Goal: Task Accomplishment & Management: Complete application form

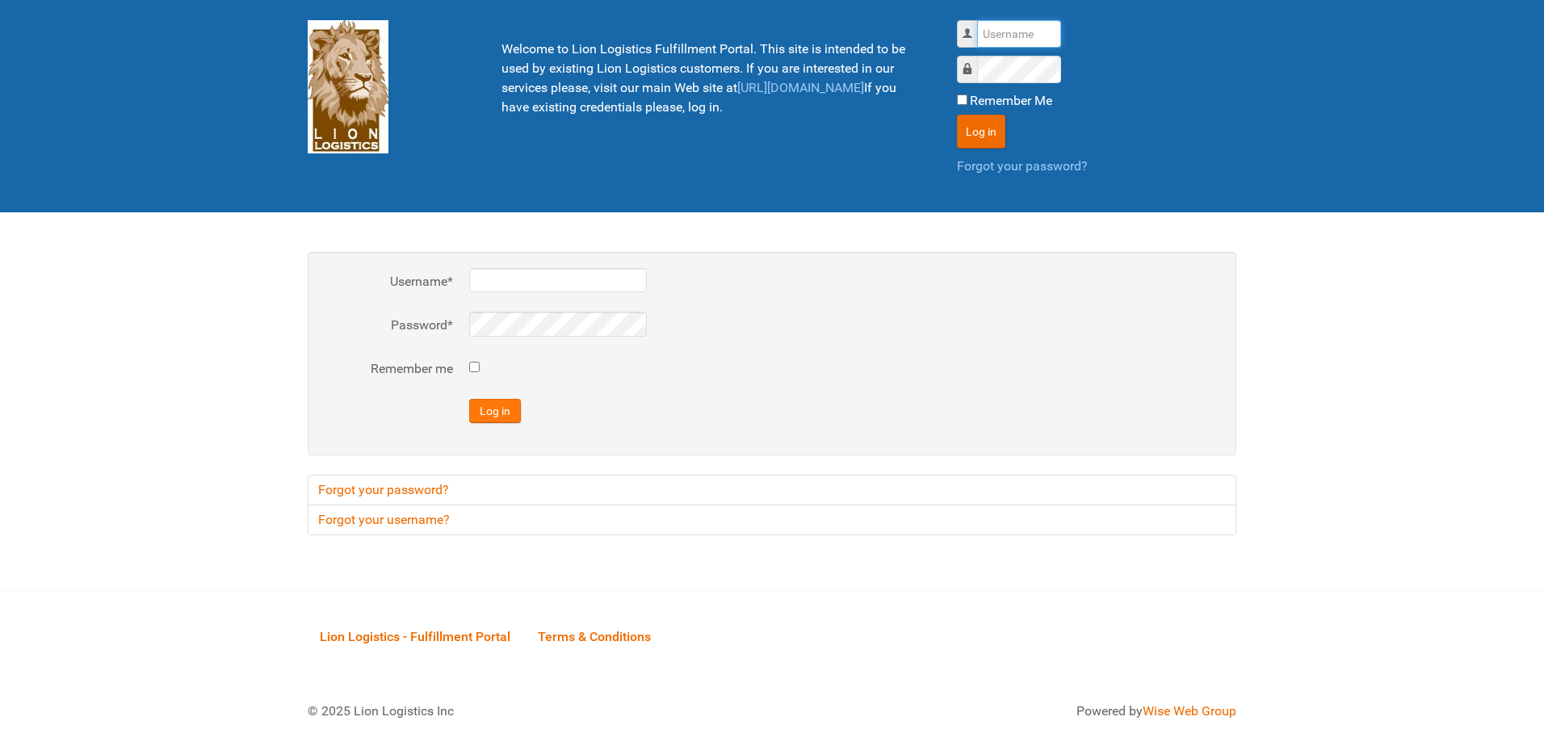
type input "al"
click at [500, 412] on button "Log in" at bounding box center [495, 411] width 52 height 24
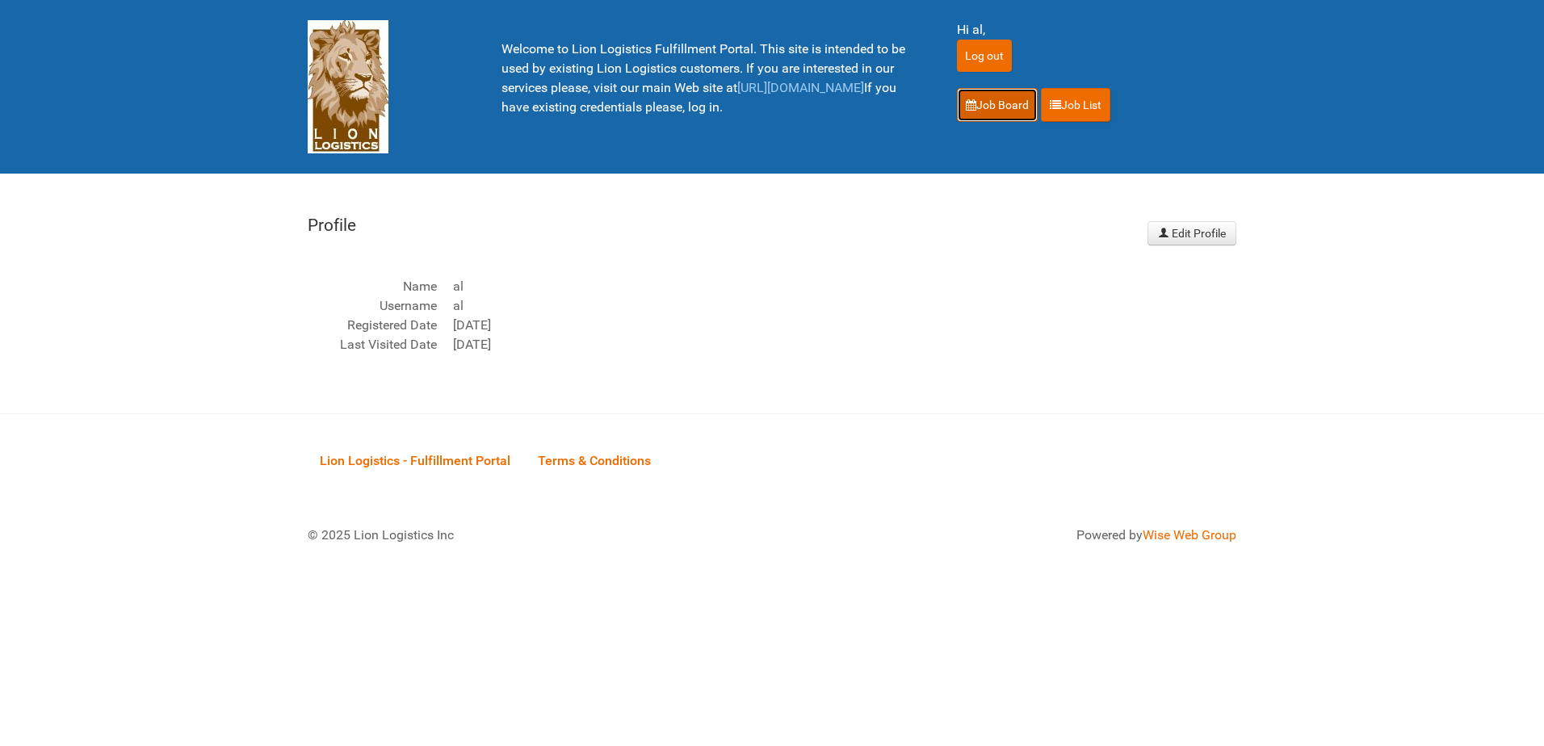
click at [973, 91] on link "Job Board" at bounding box center [997, 105] width 81 height 34
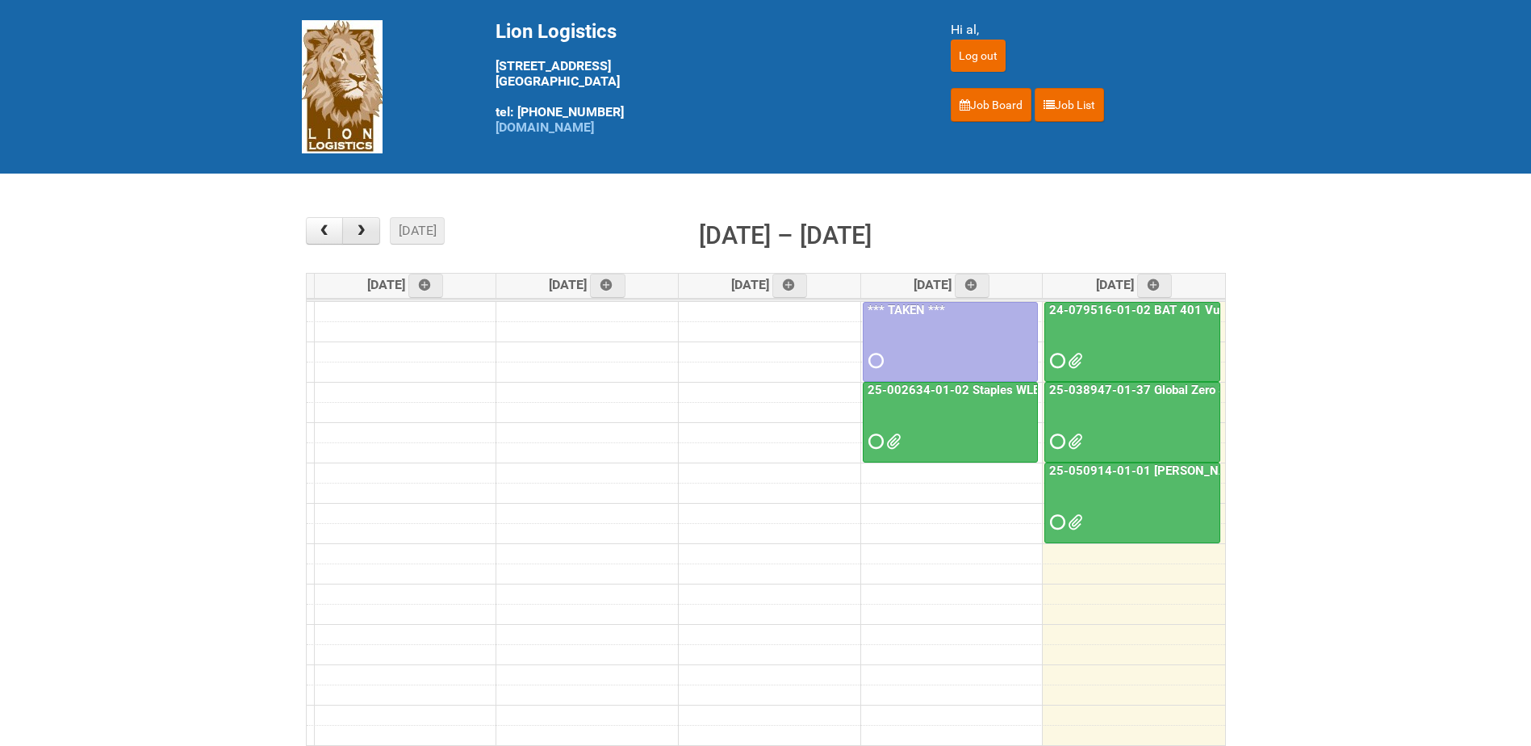
click at [371, 228] on button "button" at bounding box center [361, 230] width 38 height 27
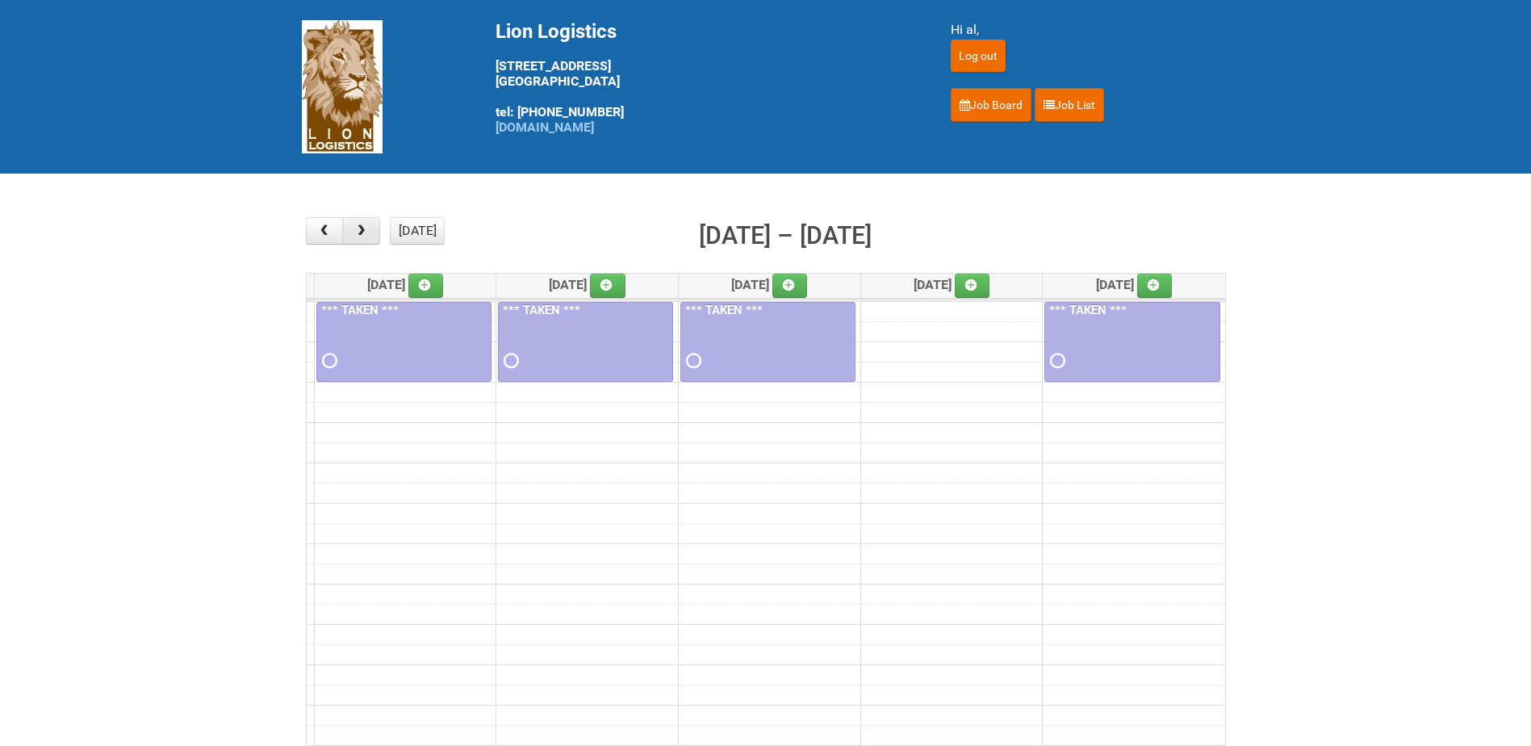
click at [371, 228] on button "button" at bounding box center [361, 230] width 38 height 27
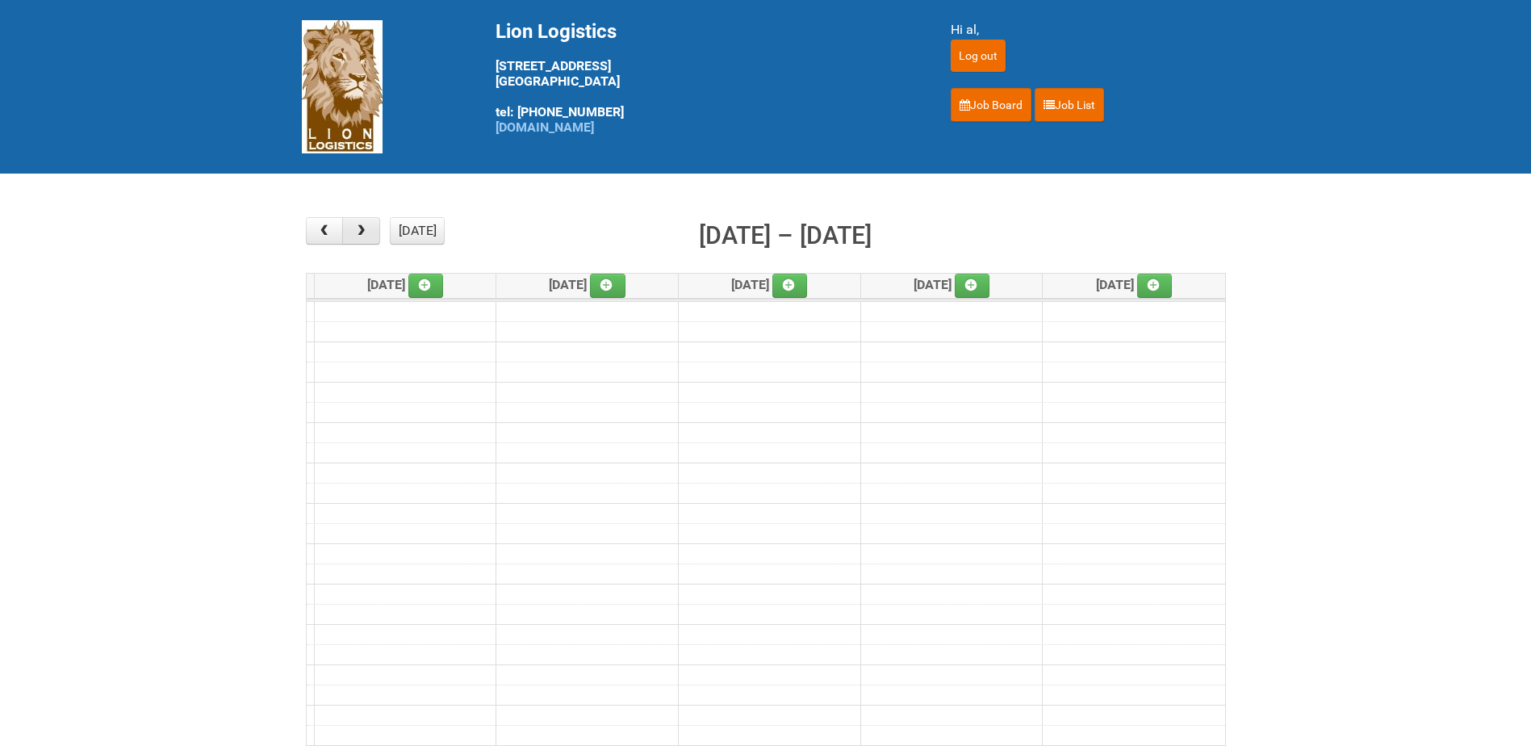
click at [371, 228] on button "button" at bounding box center [361, 230] width 38 height 27
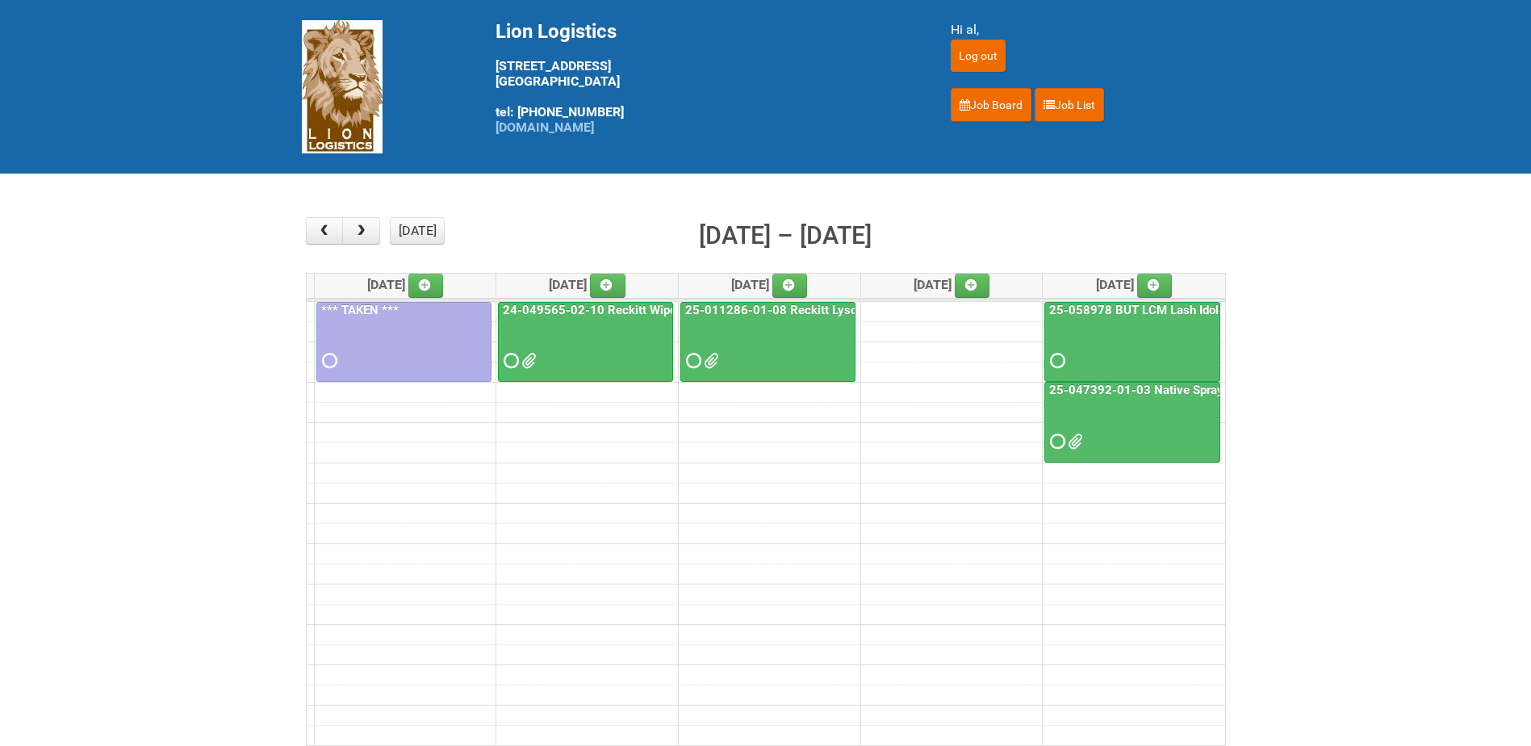
click at [406, 341] on div at bounding box center [404, 346] width 172 height 52
click at [326, 363] on span at bounding box center [327, 360] width 11 height 11
click at [393, 333] on div at bounding box center [404, 346] width 172 height 52
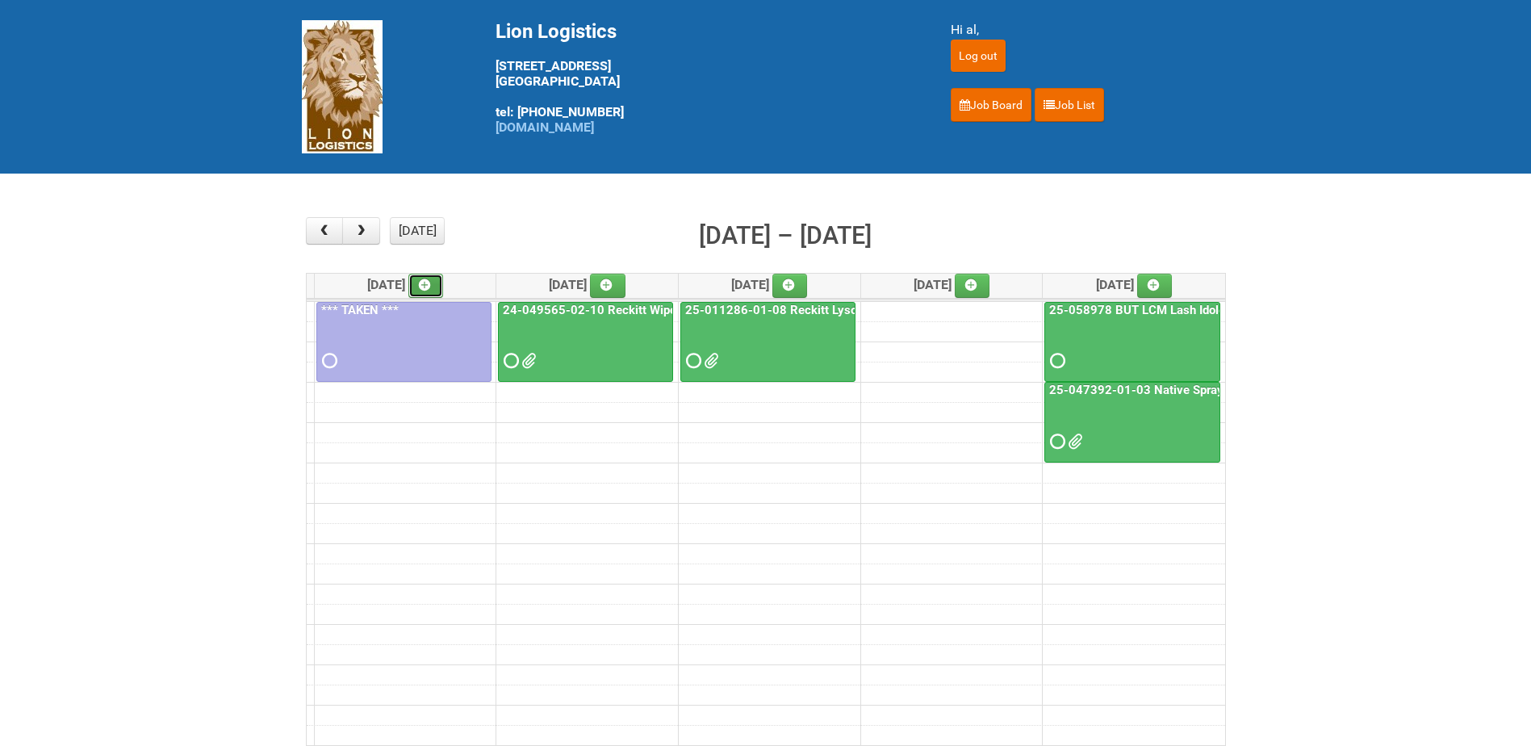
click at [430, 282] on icon at bounding box center [424, 284] width 11 height 11
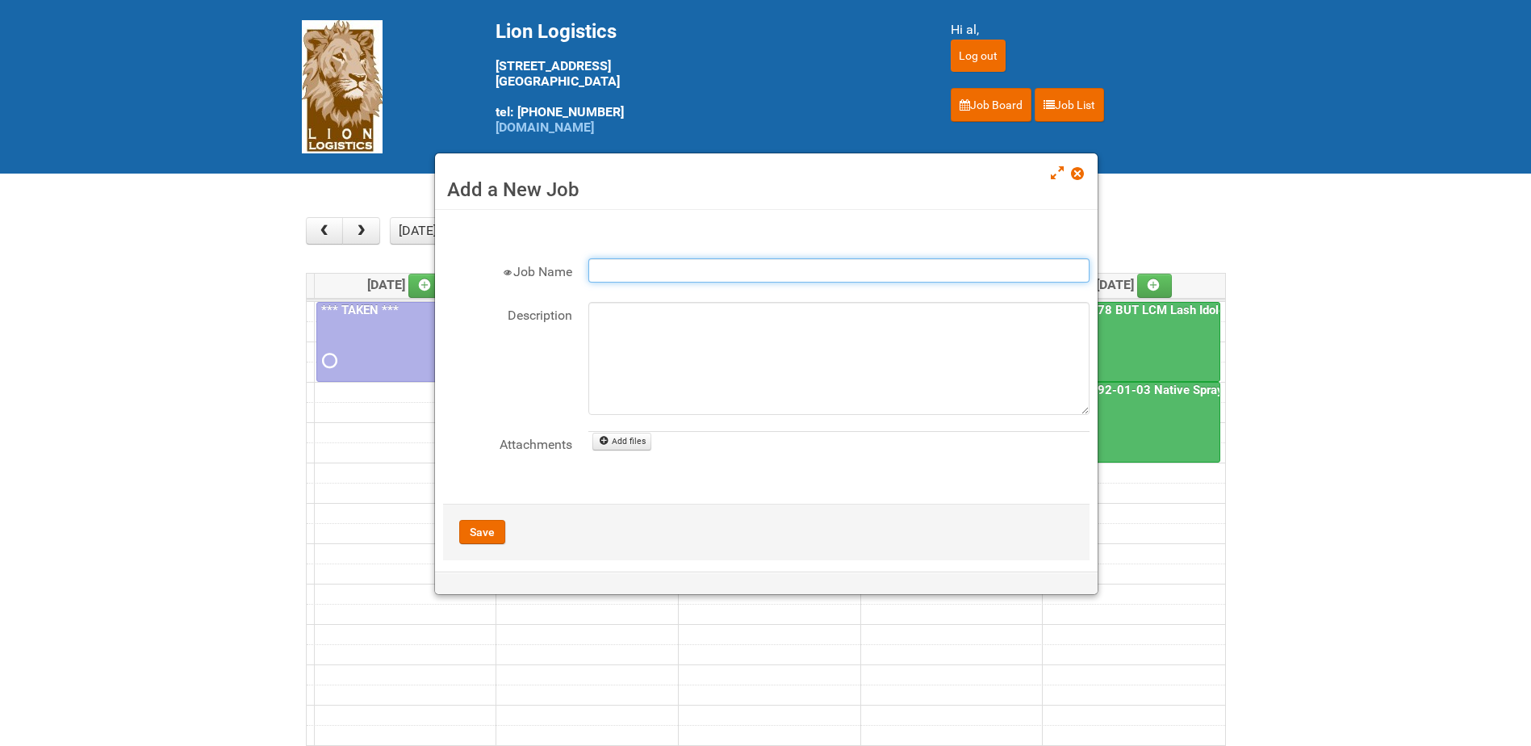
click at [632, 276] on input "Job Name" at bounding box center [839, 270] width 501 height 24
click at [610, 274] on input "Job Name" at bounding box center [839, 270] width 501 height 24
paste input "[PHONE_NUMBER] - Naked Reformulation"
type input "[PHONE_NUMBER] - Naked Reformulation"
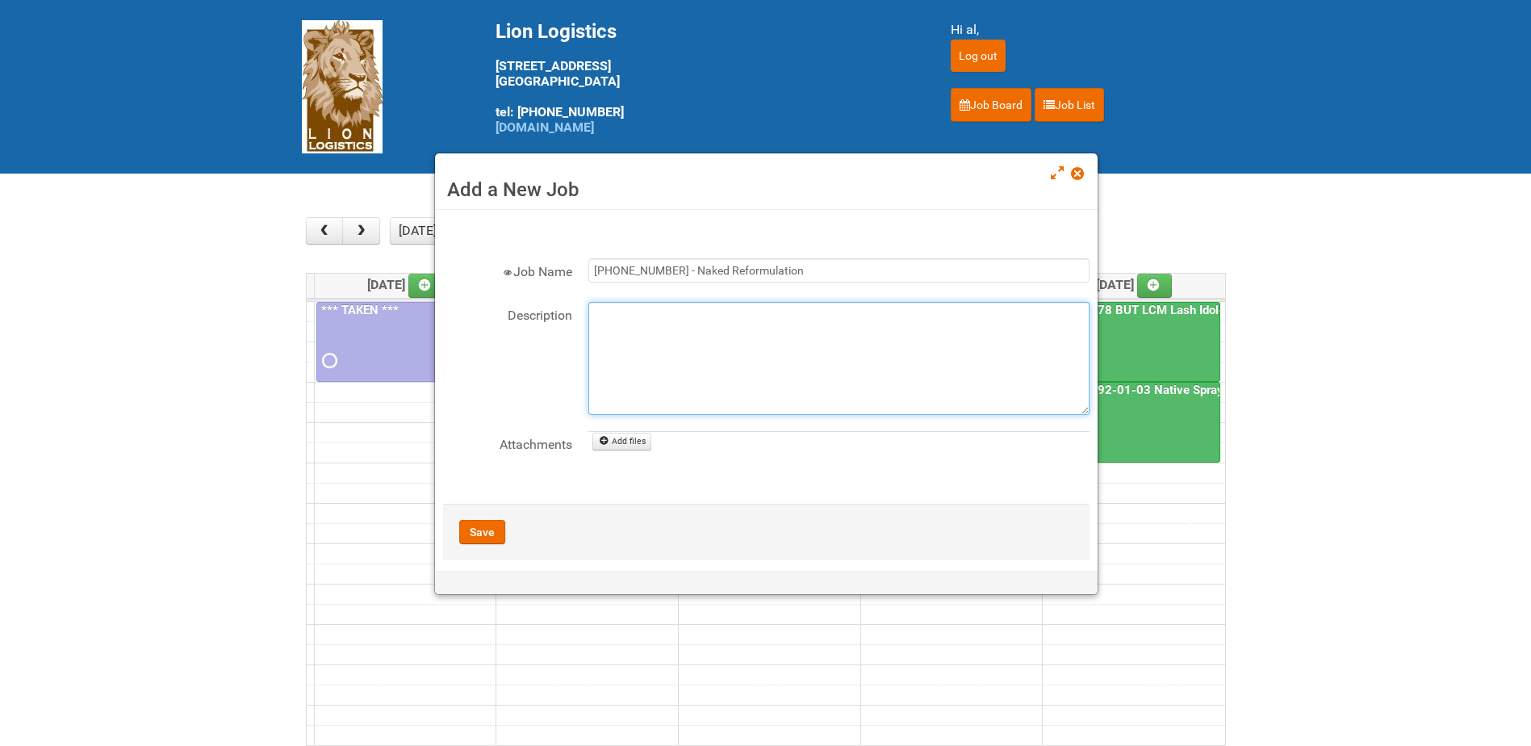
click at [665, 326] on textarea "Description" at bounding box center [839, 358] width 501 height 113
type textarea "9/19 - JNF"
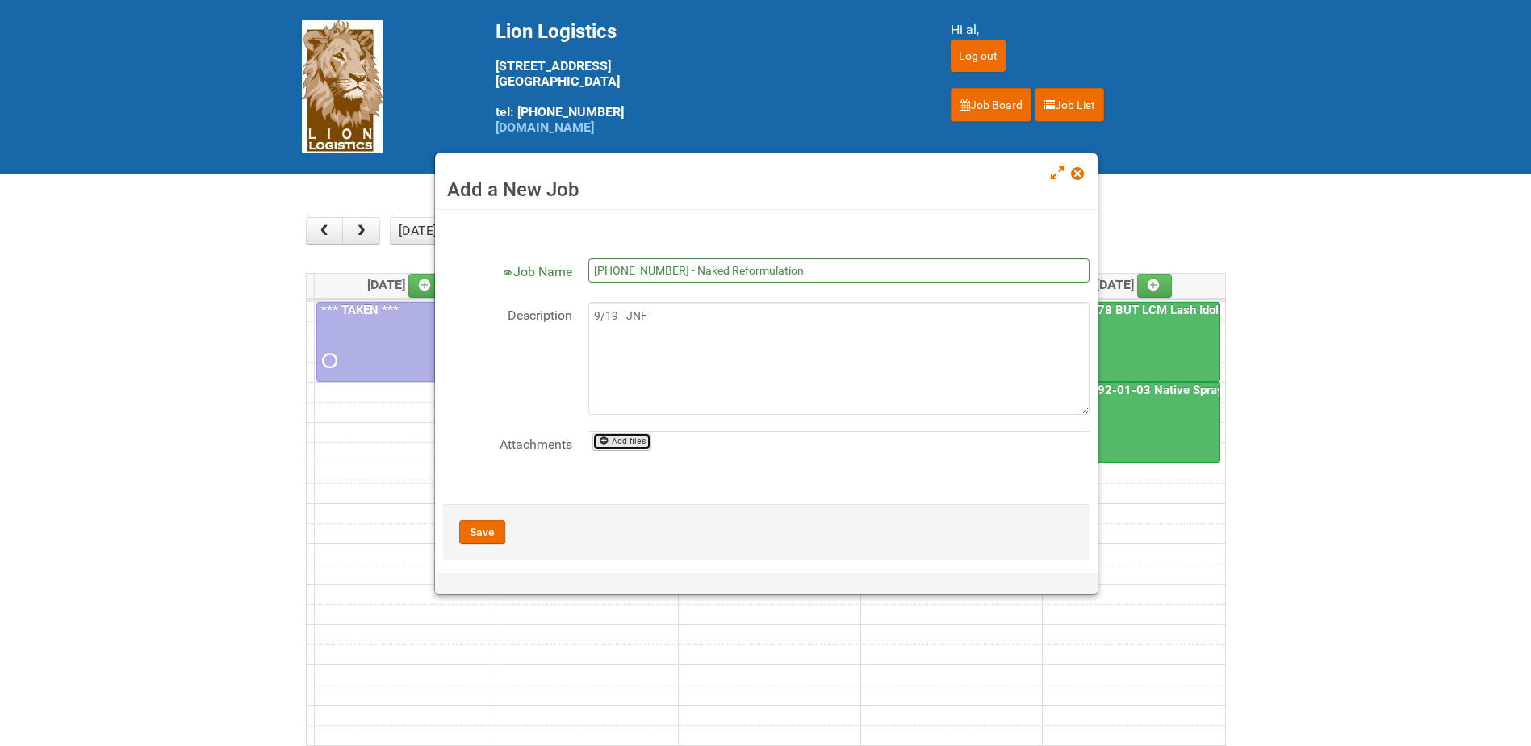
click at [631, 446] on link "Add files" at bounding box center [622, 442] width 59 height 18
type input "C:\fakepath\JNF - [PHONE_NUMBER].doc"
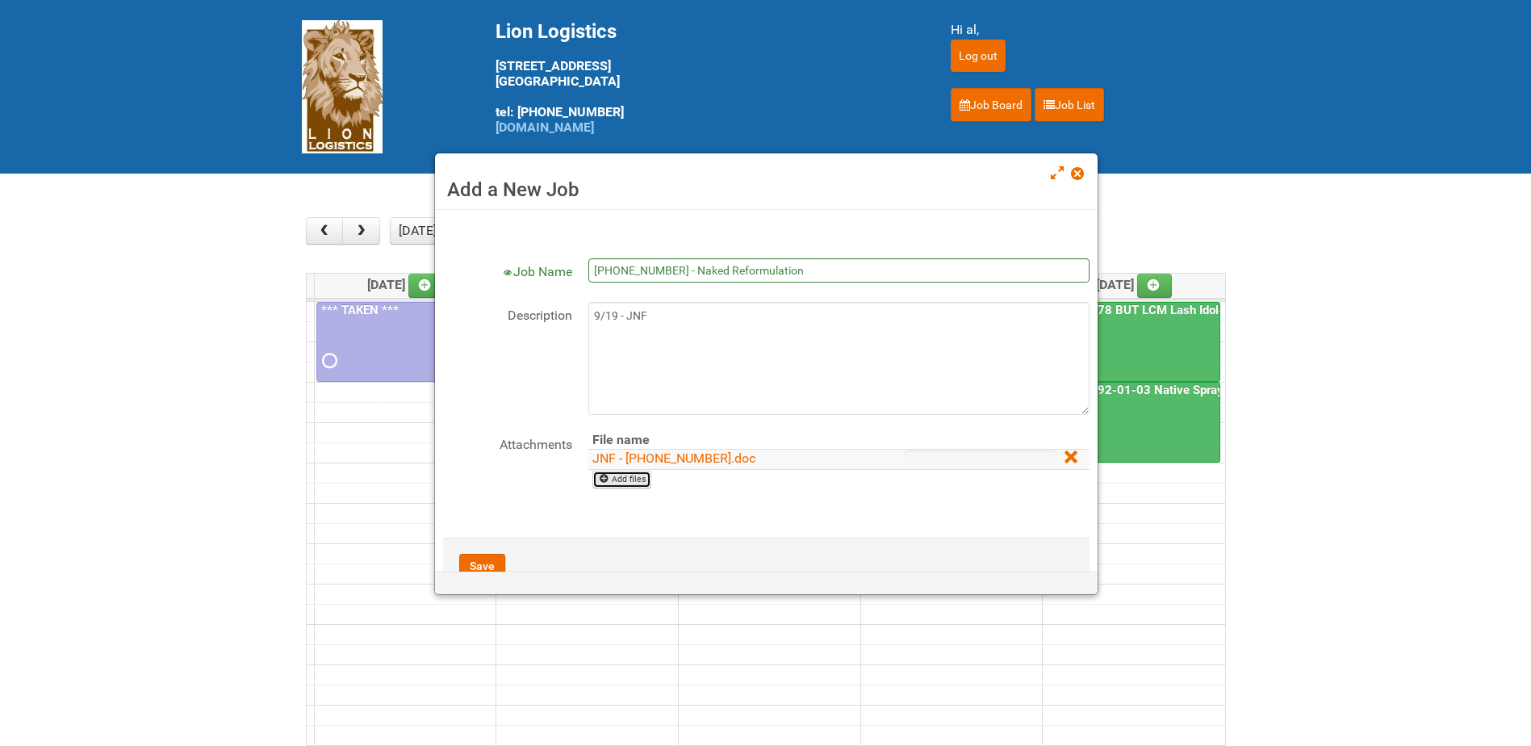
scroll to position [47, 0]
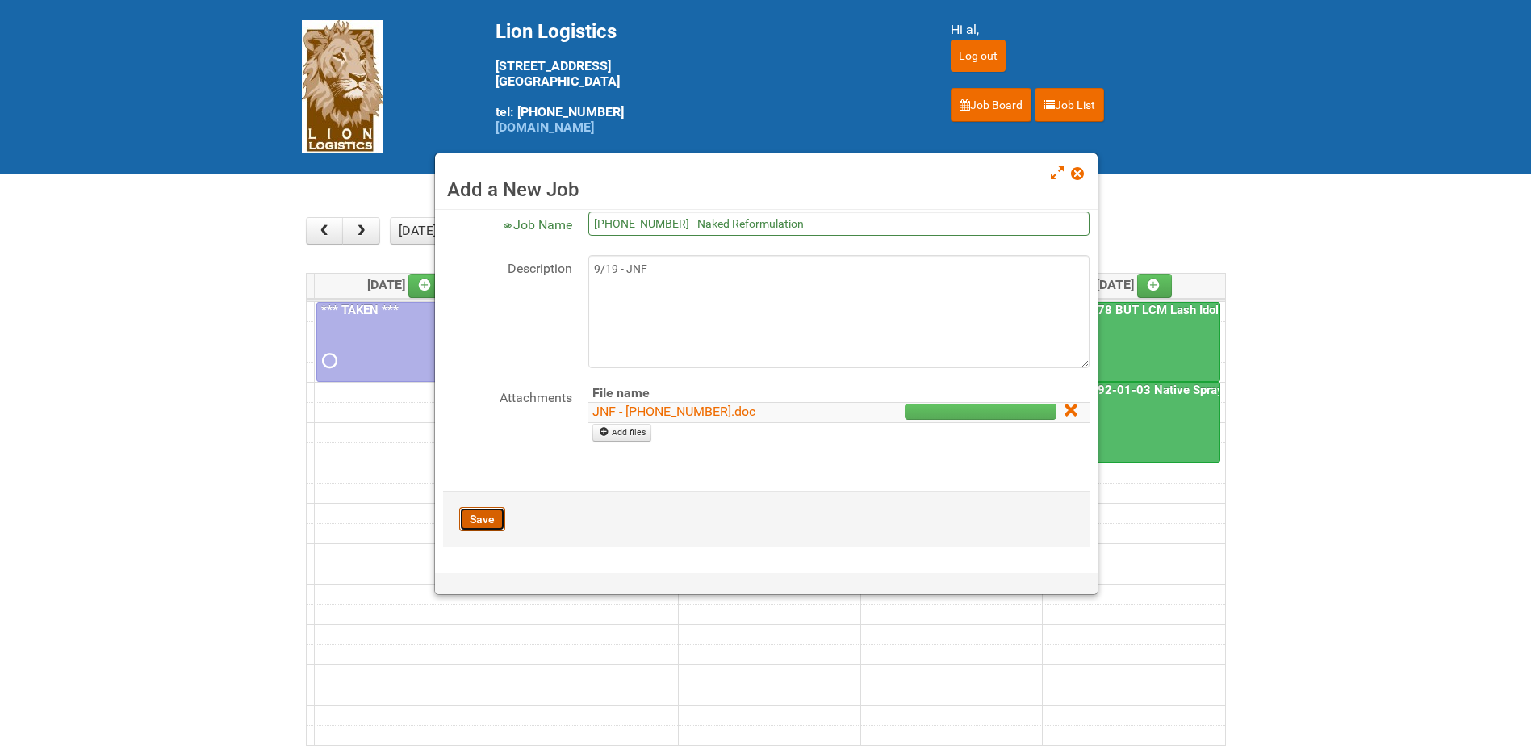
click at [482, 514] on button "Save" at bounding box center [482, 519] width 46 height 24
